Goal: Task Accomplishment & Management: Use online tool/utility

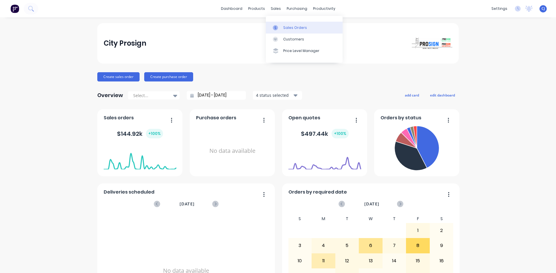
click at [277, 27] on icon at bounding box center [275, 27] width 5 height 5
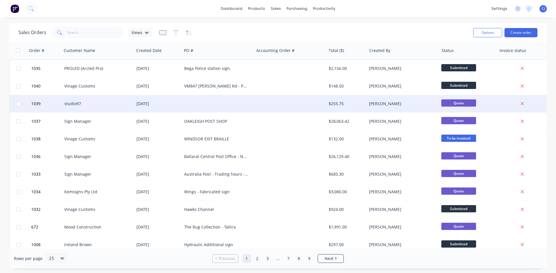
click at [185, 107] on div at bounding box center [218, 103] width 72 height 17
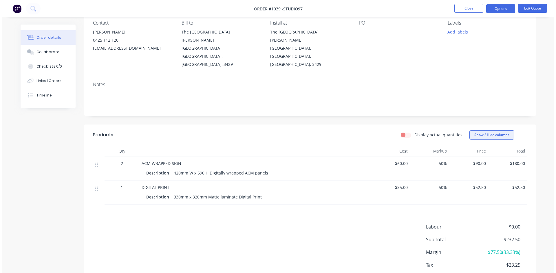
scroll to position [42, 0]
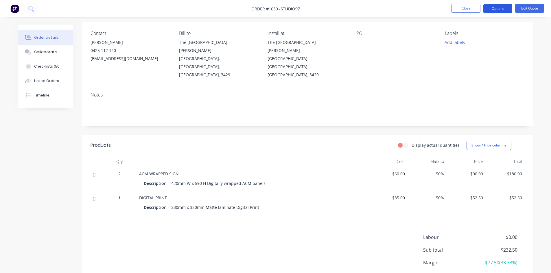
click at [492, 10] on button "Options" at bounding box center [497, 8] width 29 height 9
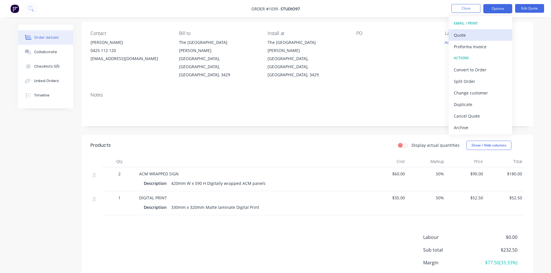
click at [479, 32] on div "Quote" at bounding box center [480, 35] width 53 height 8
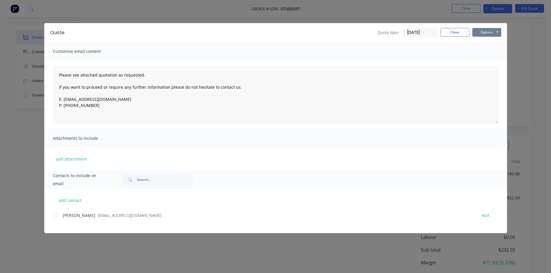
click at [479, 32] on button "Options" at bounding box center [486, 32] width 29 height 9
click at [481, 50] on button "Print" at bounding box center [490, 52] width 37 height 10
